Goal: Book appointment/travel/reservation

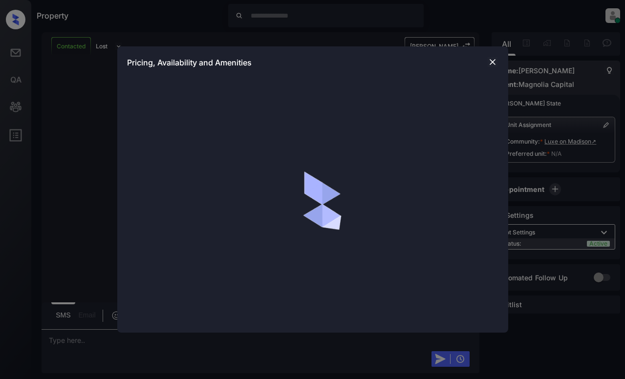
scroll to position [1138, 0]
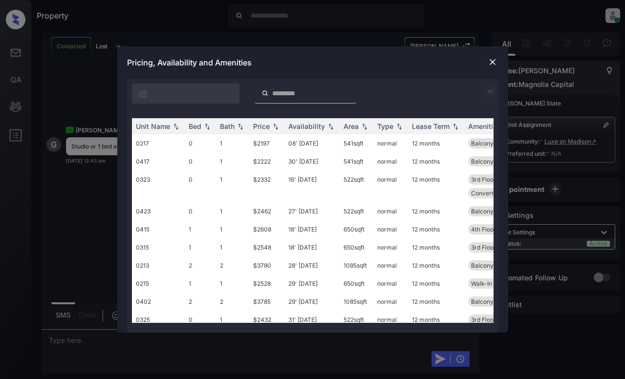
click at [491, 92] on img at bounding box center [490, 92] width 12 height 12
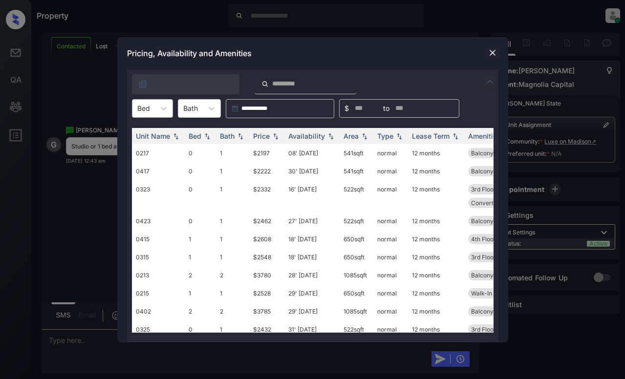
click at [150, 115] on div "Bed" at bounding box center [143, 108] width 22 height 14
click at [149, 133] on div "0" at bounding box center [152, 133] width 41 height 18
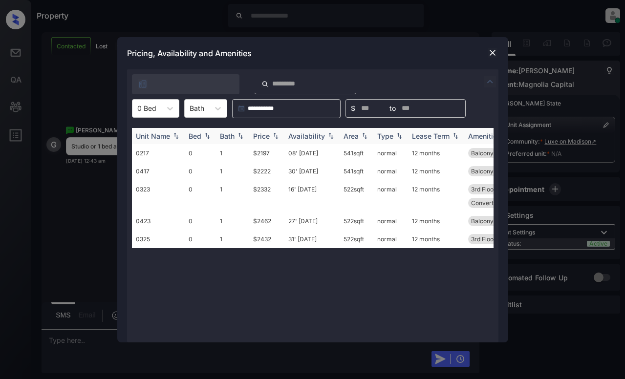
click at [276, 135] on img at bounding box center [276, 135] width 10 height 7
click at [256, 152] on td "$2197" at bounding box center [266, 153] width 35 height 18
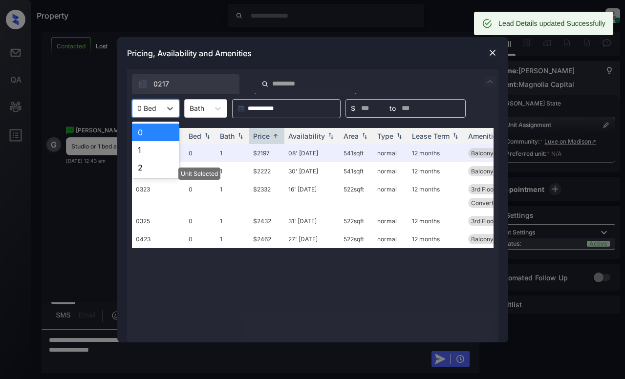
click at [159, 112] on div "0 Bed" at bounding box center [146, 108] width 29 height 14
click at [159, 150] on div "1" at bounding box center [155, 150] width 47 height 18
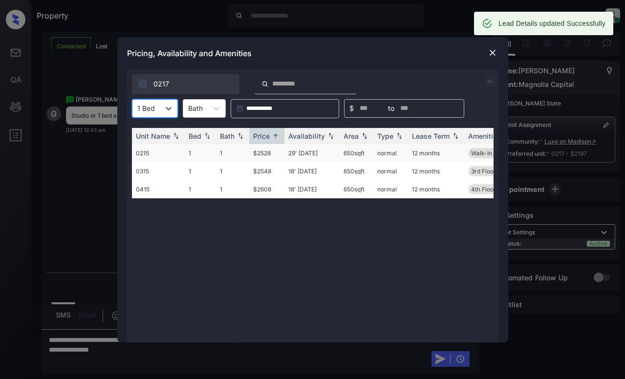
scroll to position [1201, 0]
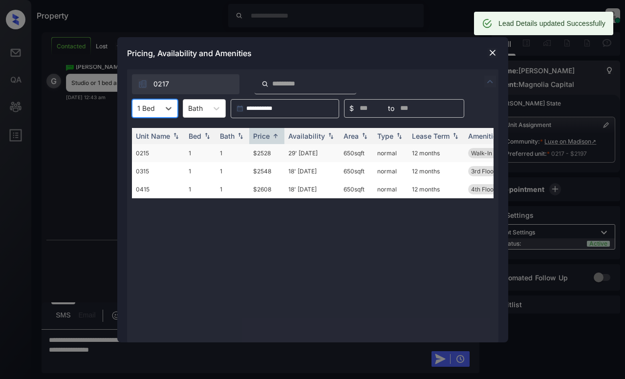
click at [267, 149] on td "$2528" at bounding box center [266, 153] width 35 height 18
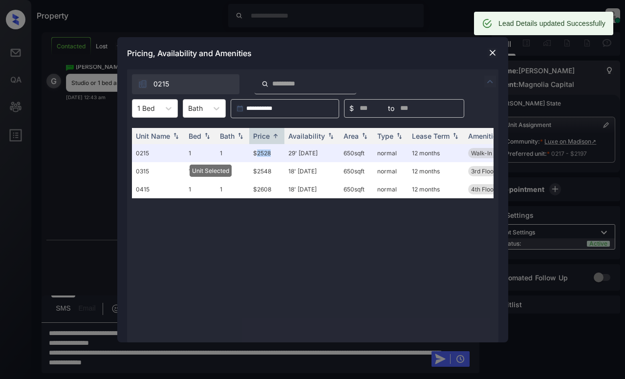
click at [493, 53] on img at bounding box center [493, 53] width 10 height 10
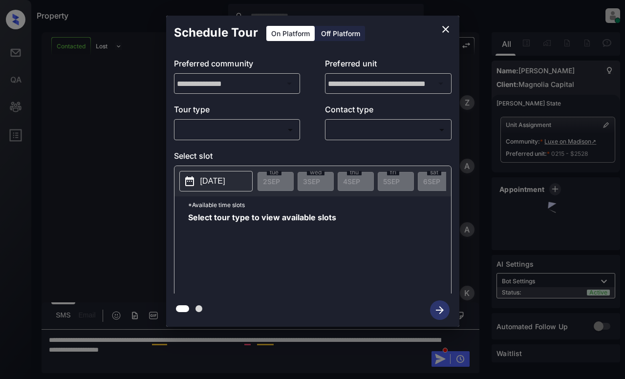
scroll to position [1328, 0]
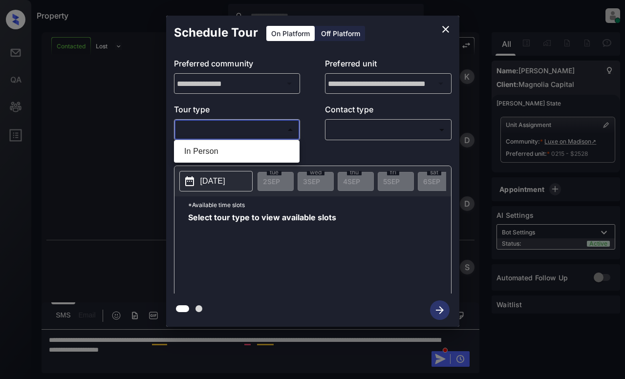
click at [248, 131] on body "Property Dominic Ceralde Online Set yourself offline Set yourself on break Prof…" at bounding box center [312, 189] width 625 height 379
click at [247, 147] on li "In Person" at bounding box center [236, 152] width 121 height 18
type input "********"
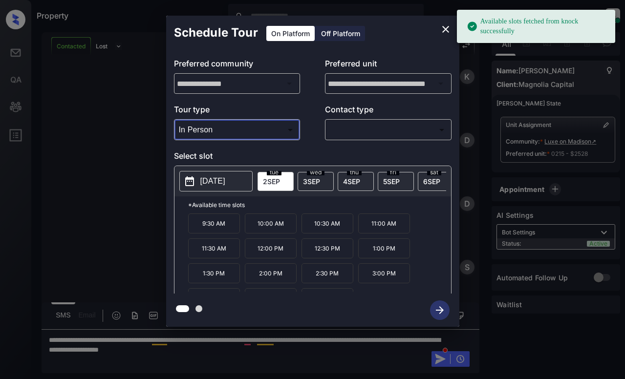
click at [225, 183] on p "2025-09-02" at bounding box center [212, 181] width 25 height 12
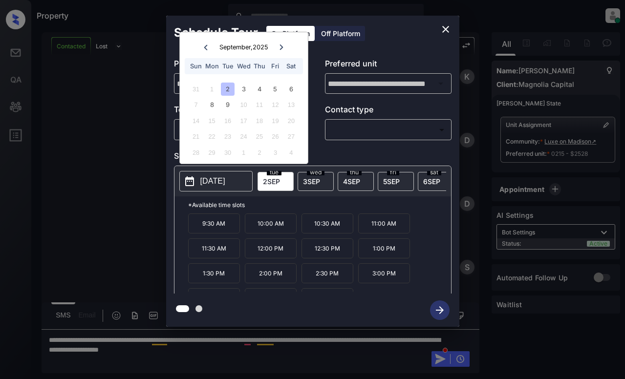
click at [445, 30] on icon "close" at bounding box center [445, 29] width 7 height 7
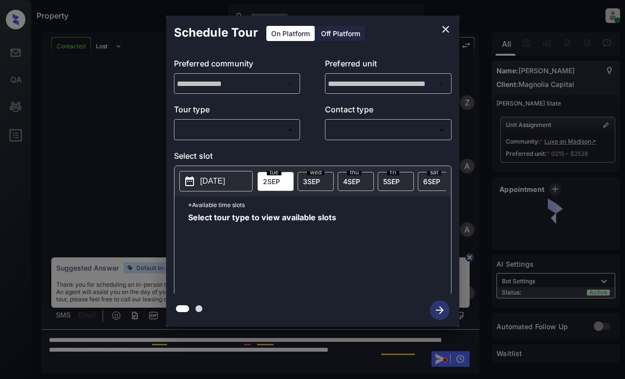
scroll to position [1328, 0]
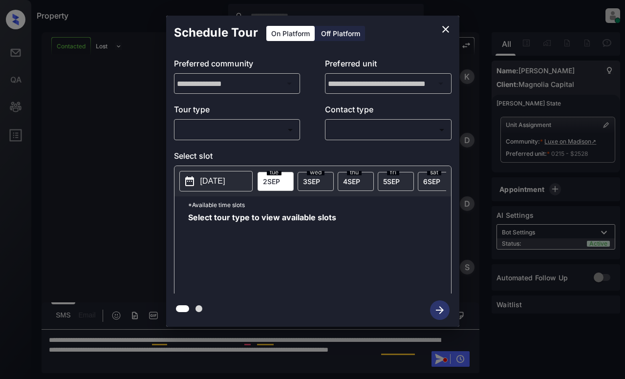
click at [266, 122] on body "Property Dominic Ceralde Online Set yourself offline Set yourself on break Prof…" at bounding box center [312, 189] width 625 height 379
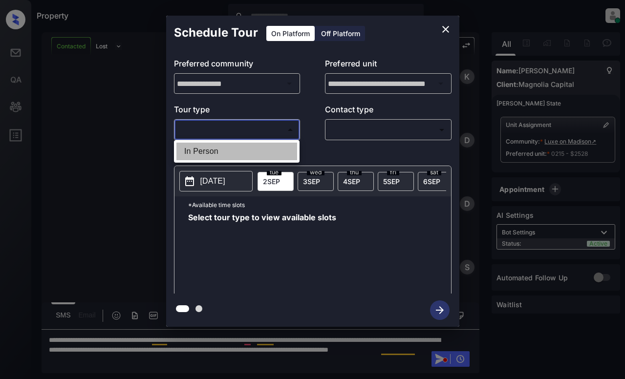
click at [264, 145] on li "In Person" at bounding box center [236, 152] width 121 height 18
type input "********"
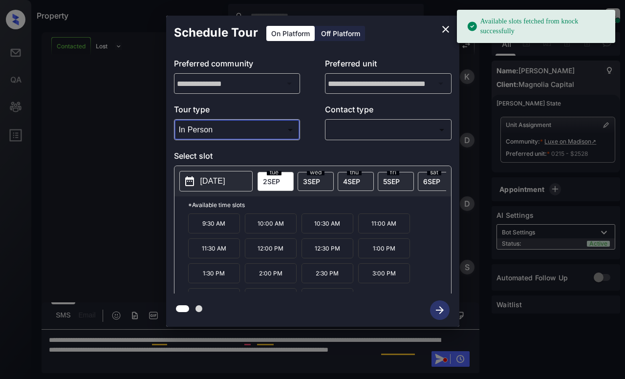
click at [432, 178] on span "6 SEP" at bounding box center [431, 181] width 17 height 8
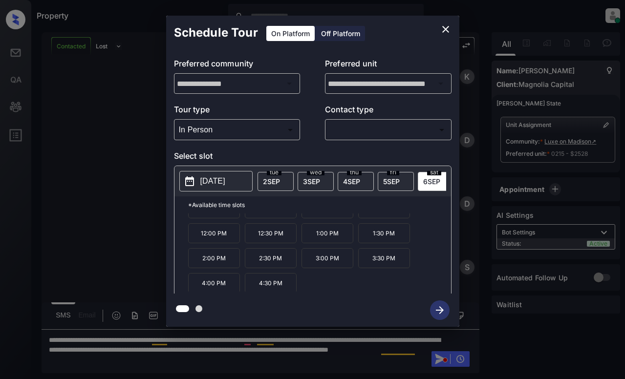
scroll to position [17, 0]
click at [447, 29] on icon "close" at bounding box center [446, 29] width 12 height 12
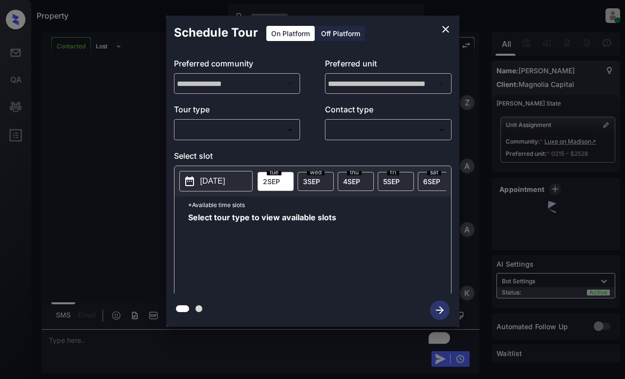
scroll to position [1235, 0]
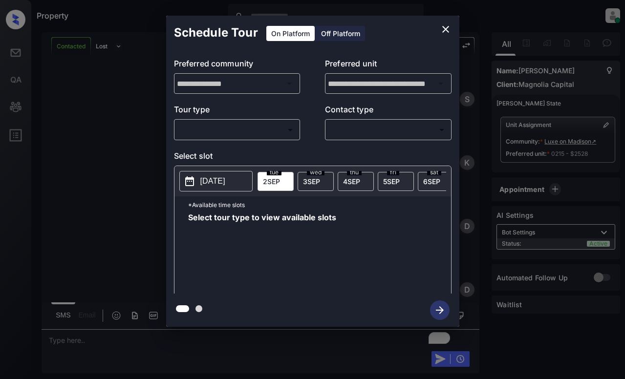
click at [230, 131] on body "Property Dominic Ceralde Online Set yourself offline Set yourself on break Prof…" at bounding box center [312, 189] width 625 height 379
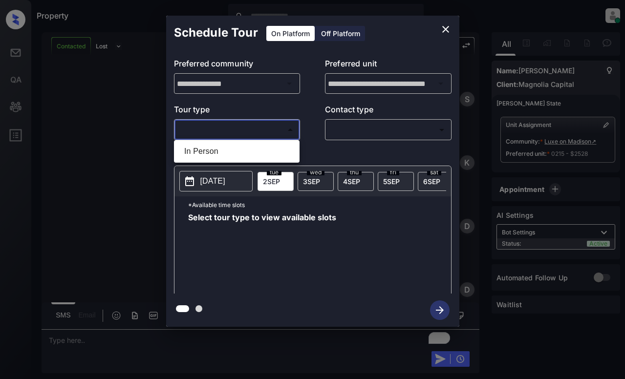
click at [444, 27] on div at bounding box center [312, 189] width 625 height 379
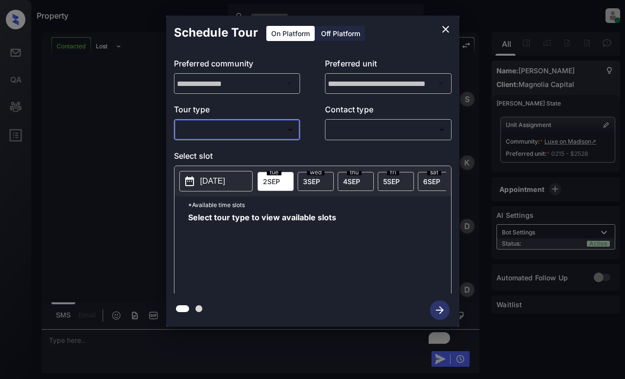
click at [441, 31] on icon "close" at bounding box center [446, 29] width 12 height 12
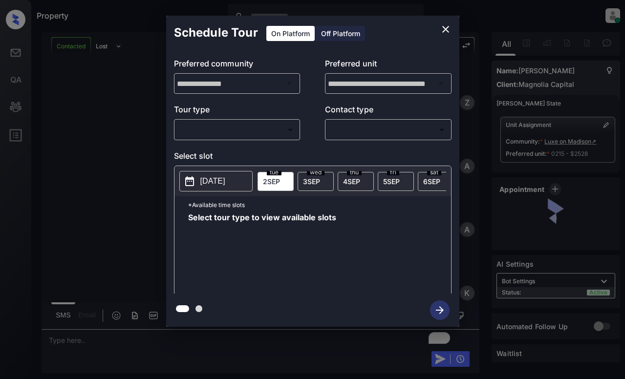
scroll to position [1715, 0]
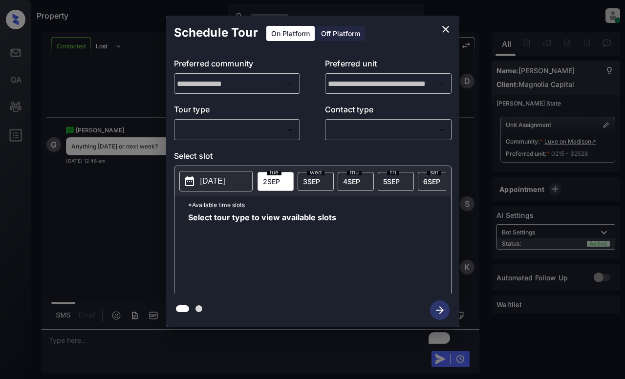
click at [270, 133] on body "Property Dominic Ceralde Online Set yourself offline Set yourself on break Prof…" at bounding box center [312, 189] width 625 height 379
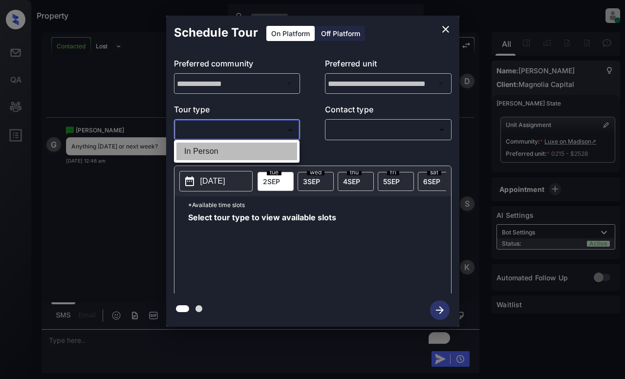
click at [267, 149] on li "In Person" at bounding box center [236, 152] width 121 height 18
type input "********"
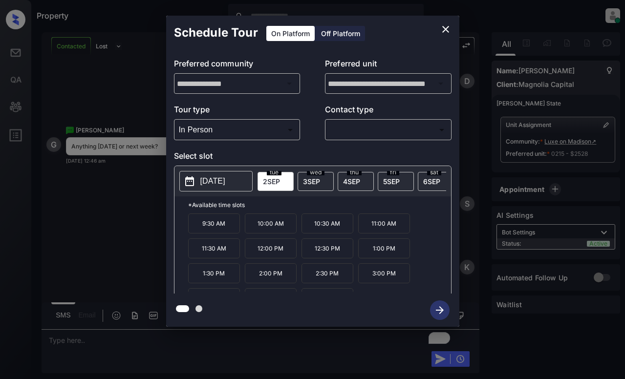
click at [306, 175] on div "wed 3 SEP" at bounding box center [316, 181] width 36 height 19
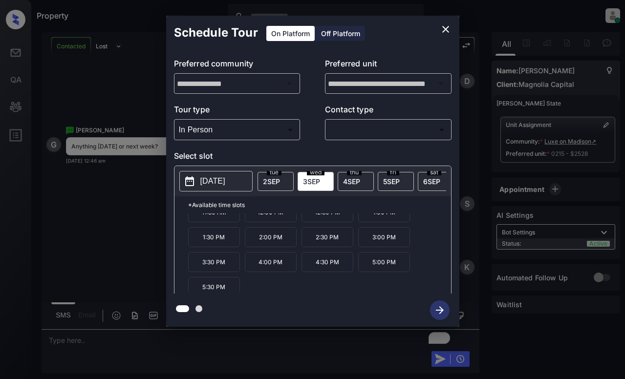
scroll to position [42, 0]
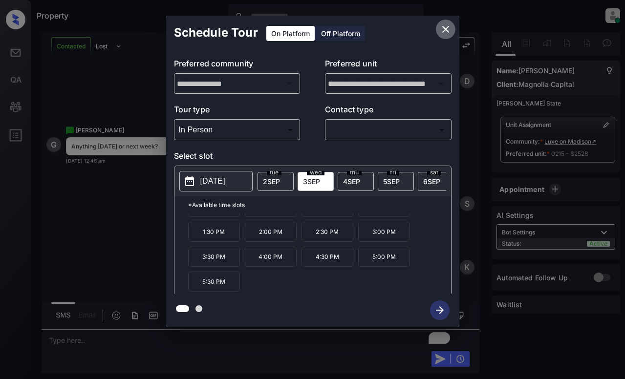
click at [449, 29] on icon "close" at bounding box center [446, 29] width 12 height 12
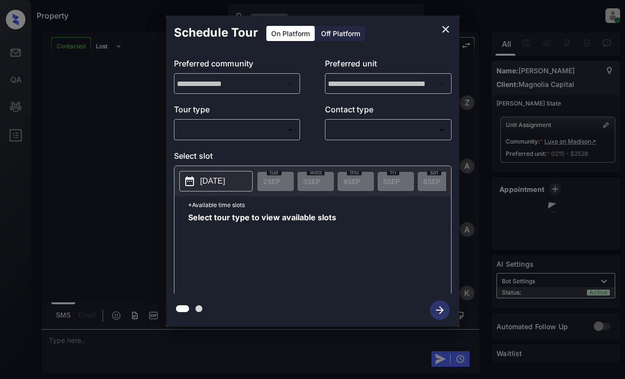
scroll to position [2157, 0]
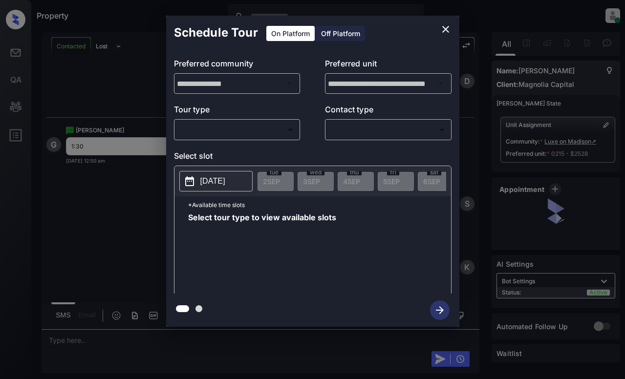
click at [269, 129] on body "Property Dominic Ceralde Online Set yourself offline Set yourself on break Prof…" at bounding box center [312, 189] width 625 height 379
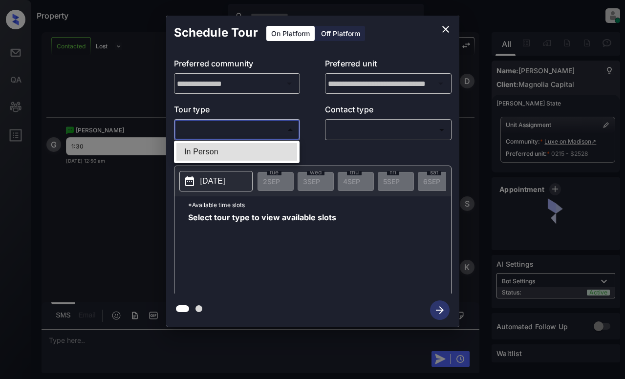
drag, startPoint x: 272, startPoint y: 152, endPoint x: 281, endPoint y: 152, distance: 9.3
click at [272, 152] on li "In Person" at bounding box center [236, 152] width 121 height 18
type input "********"
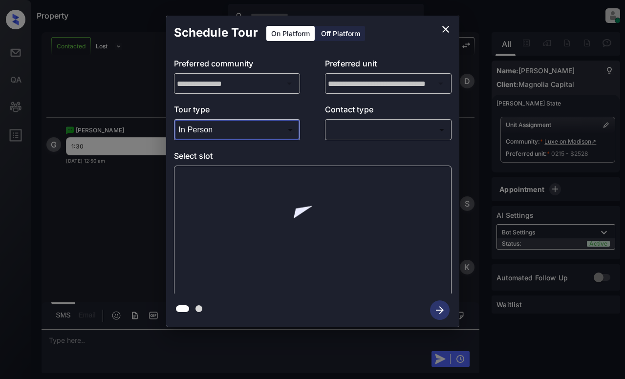
click at [357, 133] on body "Property Dominic Ceralde Online Set yourself offline Set yourself on break Prof…" at bounding box center [312, 189] width 625 height 379
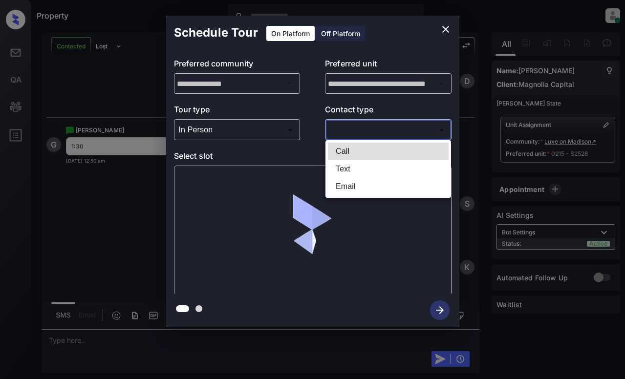
click at [366, 169] on li "Text" at bounding box center [388, 169] width 121 height 18
type input "****"
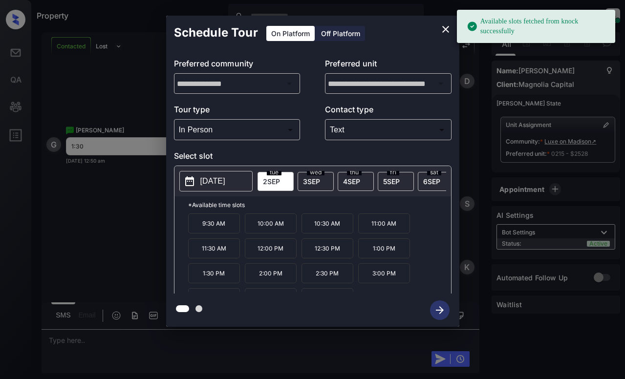
click at [225, 183] on p "[DATE]" at bounding box center [212, 181] width 25 height 12
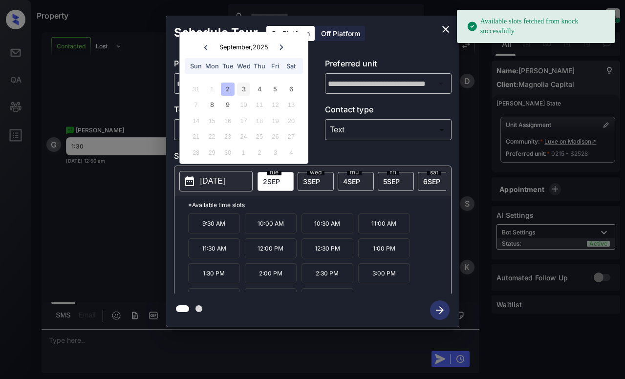
click at [240, 86] on div "3" at bounding box center [243, 89] width 13 height 13
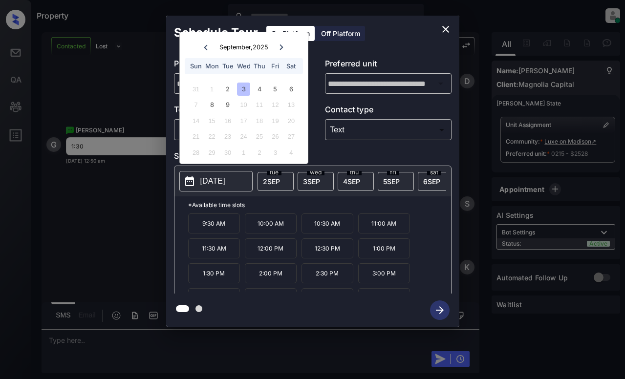
click at [215, 278] on p "1:30 PM" at bounding box center [214, 273] width 52 height 20
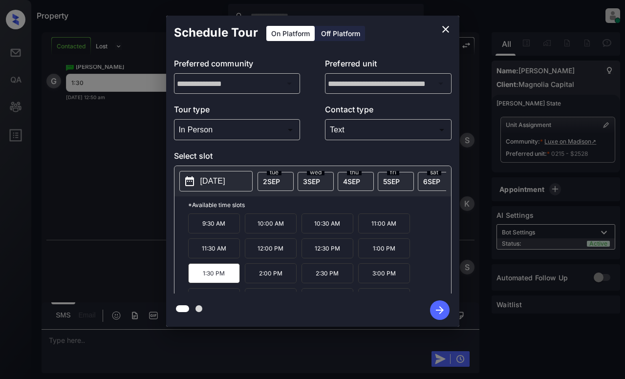
scroll to position [2220, 0]
click at [257, 315] on div at bounding box center [312, 310] width 293 height 33
click at [439, 310] on icon "button" at bounding box center [440, 310] width 8 height 8
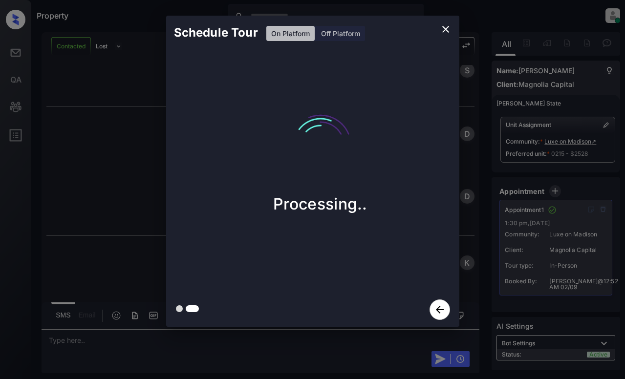
scroll to position [2430, 0]
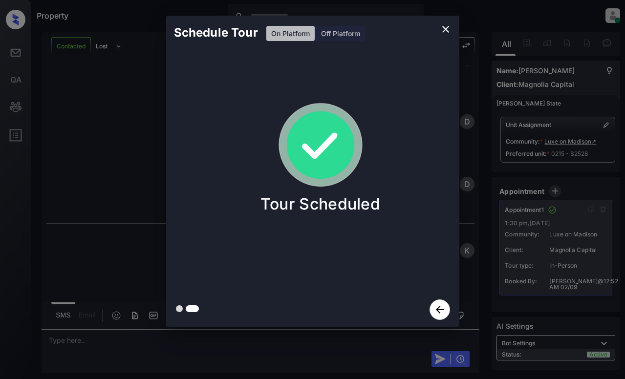
click at [150, 97] on div "Schedule Tour On Platform Off Platform Tour Scheduled" at bounding box center [312, 171] width 625 height 343
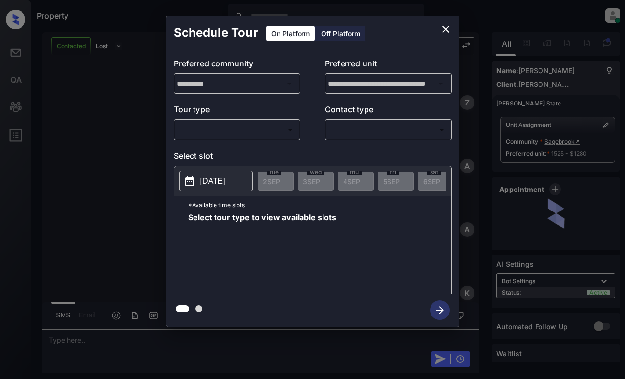
scroll to position [1733, 0]
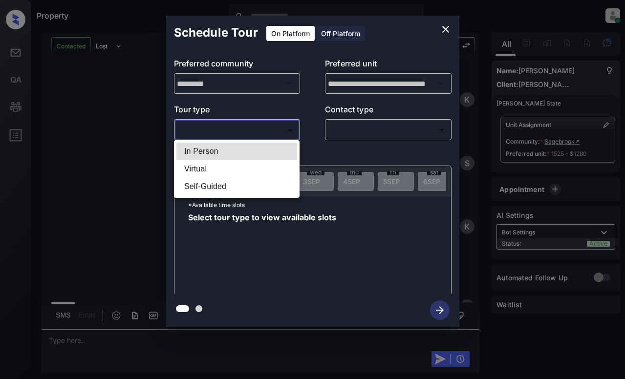
click at [264, 131] on body "Property [PERSON_NAME] Online Set yourself offline Set yourself on break Profil…" at bounding box center [312, 189] width 625 height 379
click at [452, 30] on div at bounding box center [312, 189] width 625 height 379
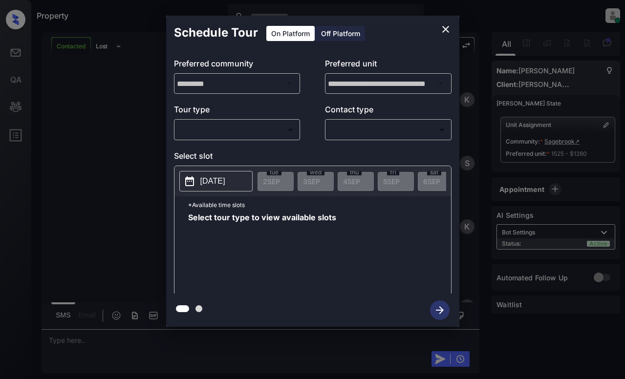
click at [437, 28] on button "close" at bounding box center [446, 30] width 20 height 20
